Goal: Transaction & Acquisition: Purchase product/service

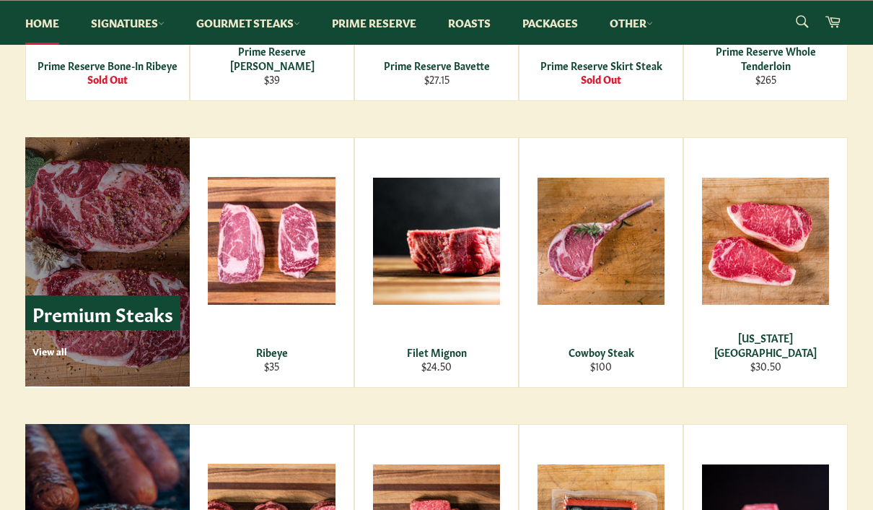
scroll to position [1625, 0]
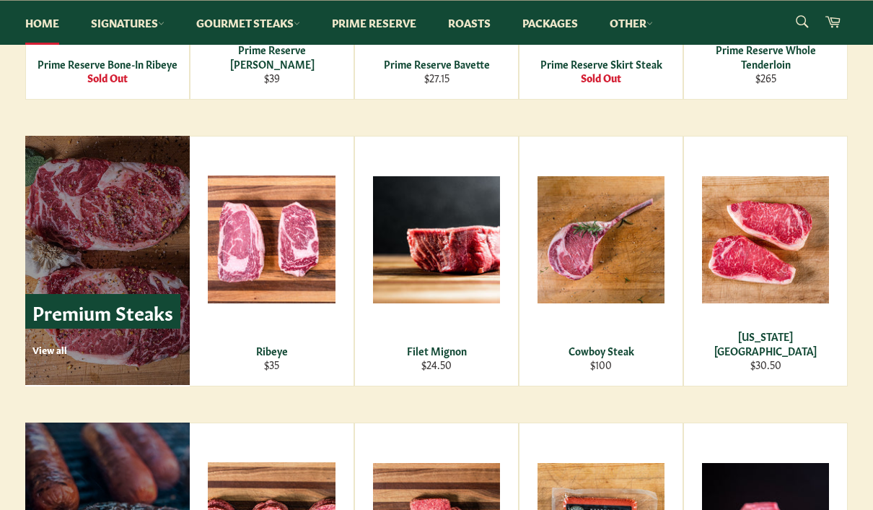
click at [52, 355] on p "View all" at bounding box center [106, 349] width 148 height 13
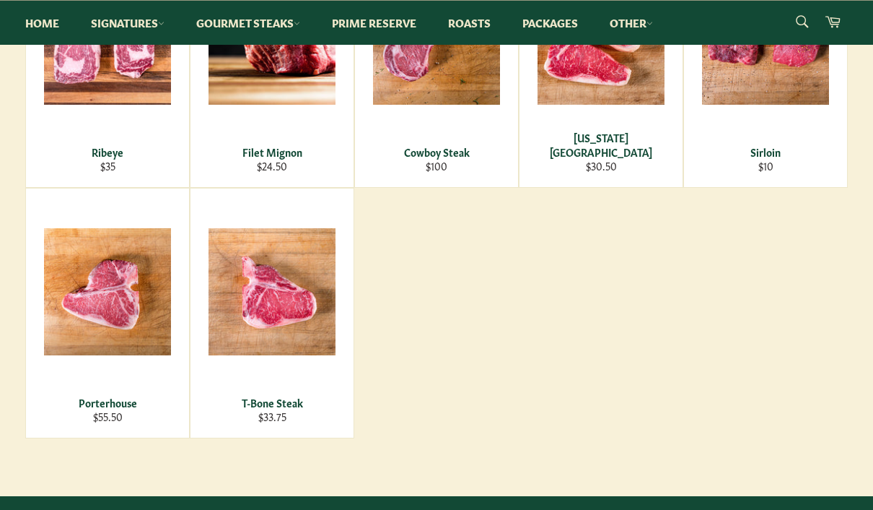
scroll to position [346, 0]
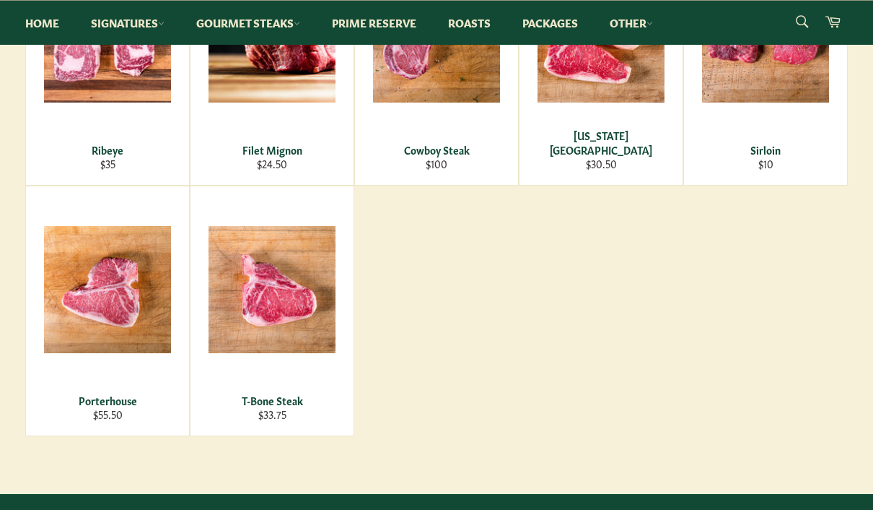
click at [110, 299] on span "View" at bounding box center [107, 312] width 92 height 37
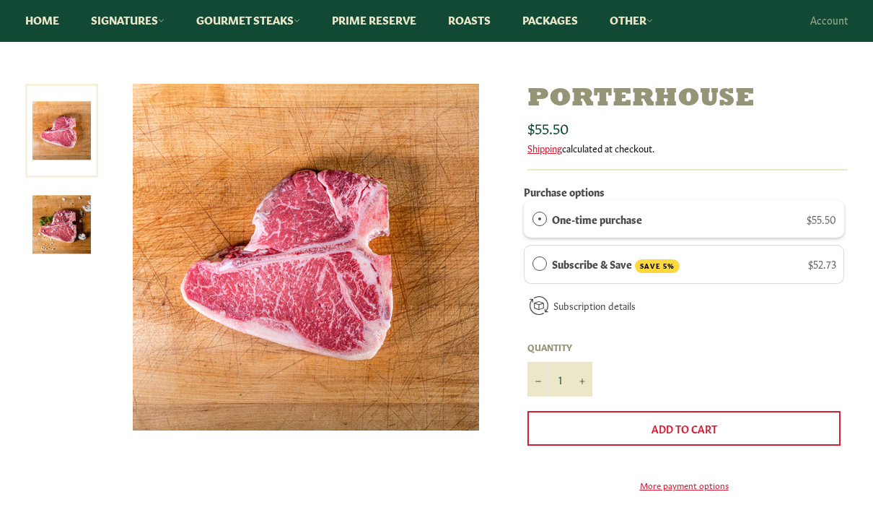
scroll to position [134, 0]
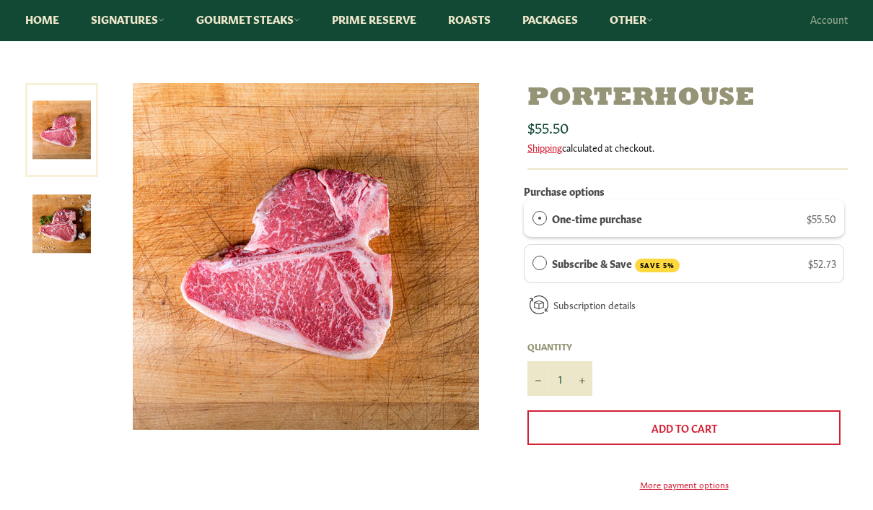
click at [605, 431] on button "Add to Cart" at bounding box center [684, 427] width 313 height 35
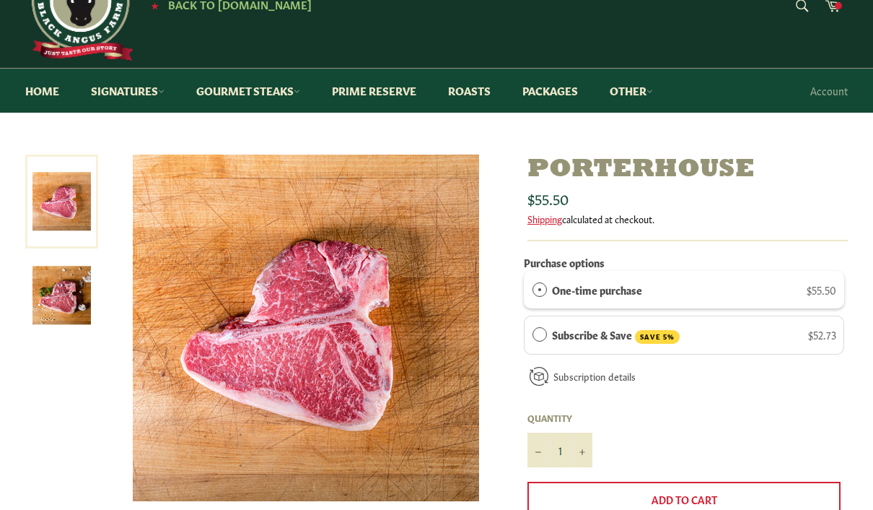
scroll to position [0, 0]
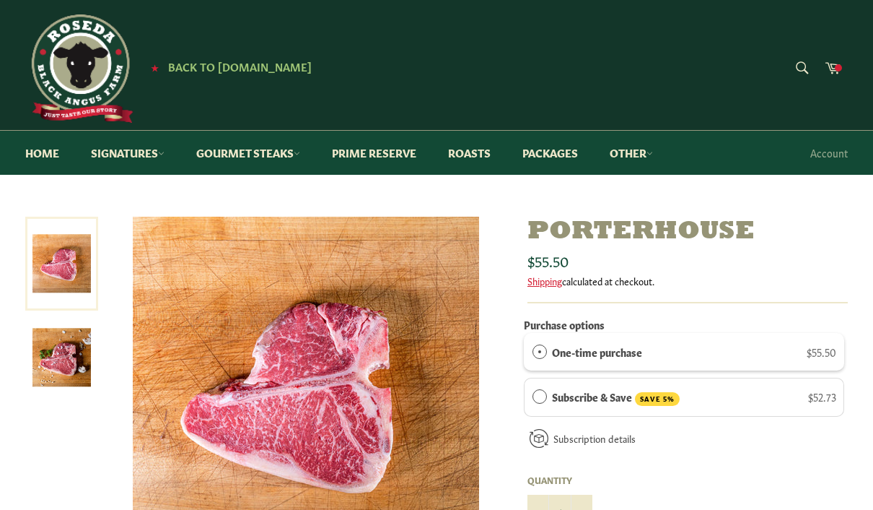
click at [839, 68] on span at bounding box center [838, 67] width 7 height 7
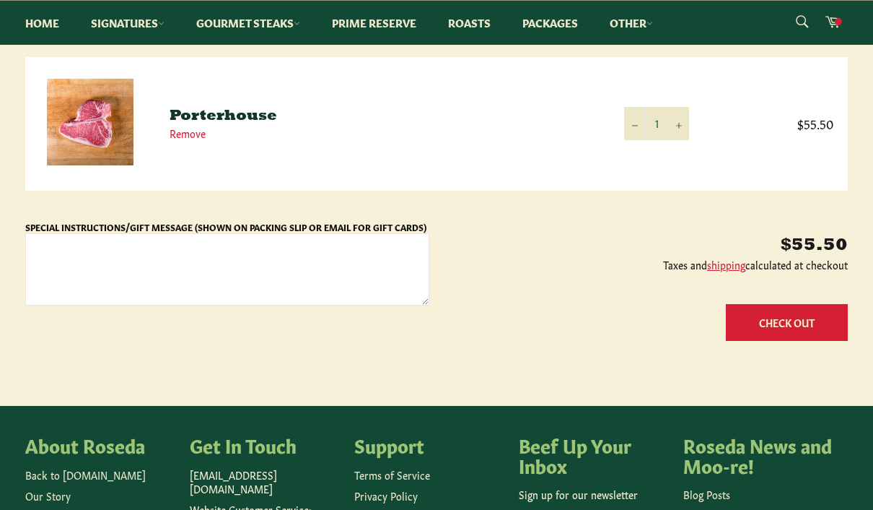
scroll to position [207, 0]
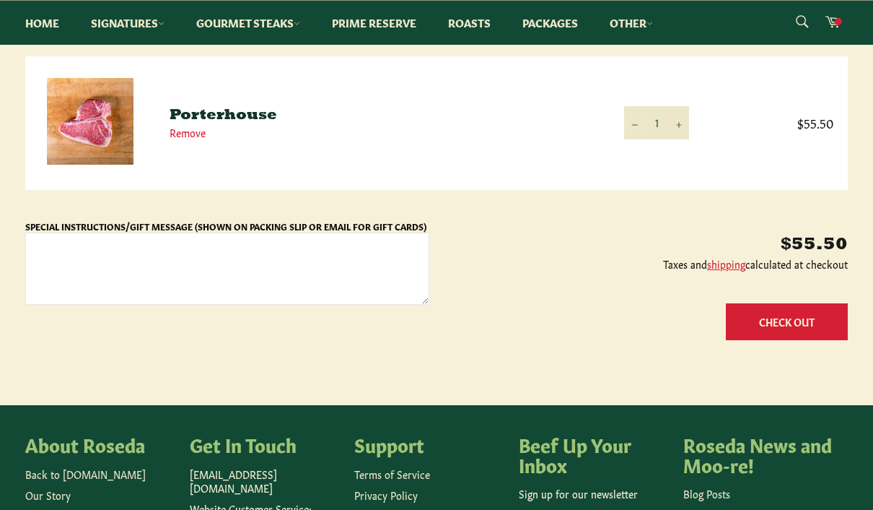
click at [765, 324] on button "Check Out" at bounding box center [787, 321] width 122 height 37
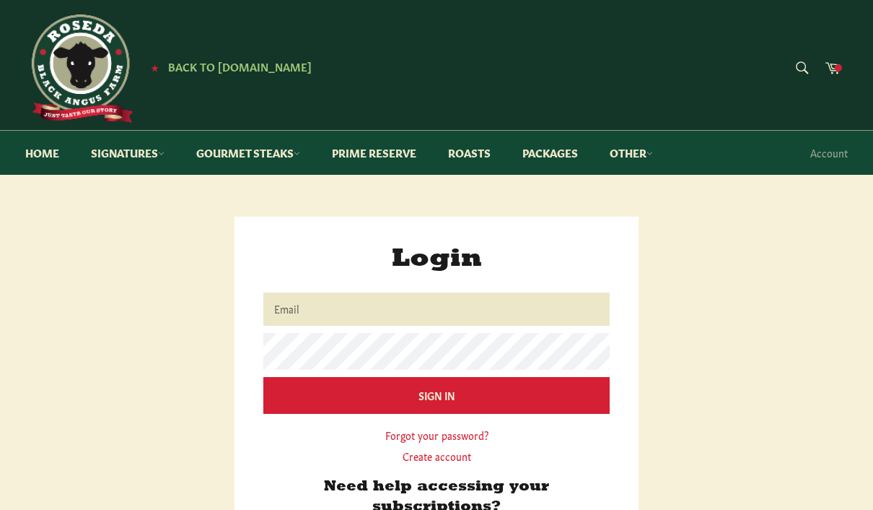
click at [295, 309] on input "Email" at bounding box center [436, 308] width 346 height 32
